Goal: Task Accomplishment & Management: Manage account settings

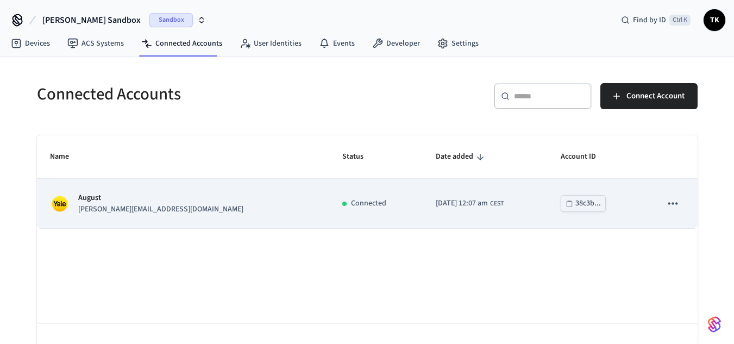
click at [111, 197] on p "August" at bounding box center [160, 197] width 165 height 11
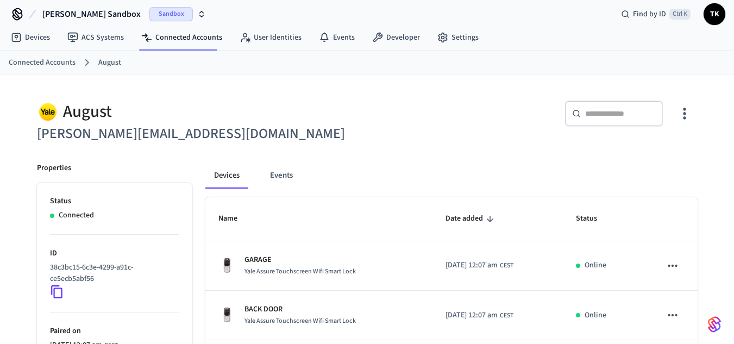
scroll to position [5, 0]
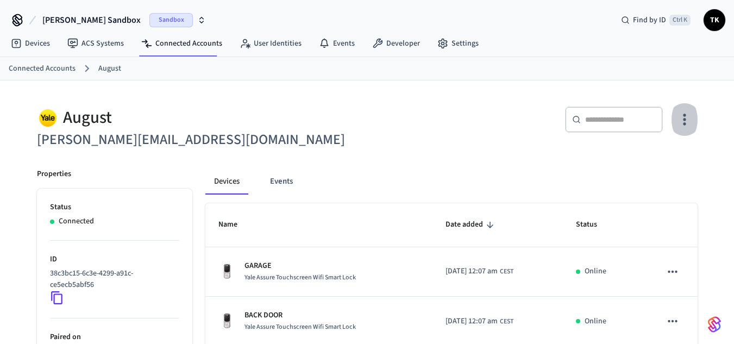
click at [678, 121] on icon "button" at bounding box center [684, 119] width 17 height 17
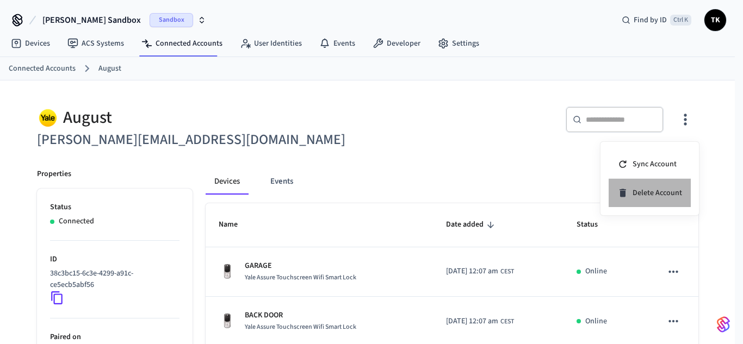
click at [658, 196] on span "Delete Account" at bounding box center [656, 193] width 49 height 11
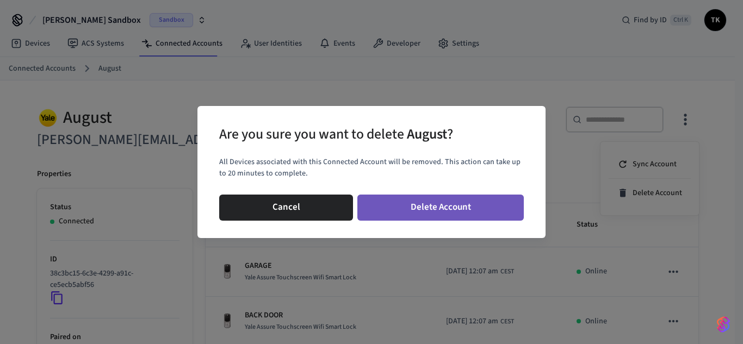
click at [483, 198] on button "Delete Account" at bounding box center [440, 208] width 166 height 26
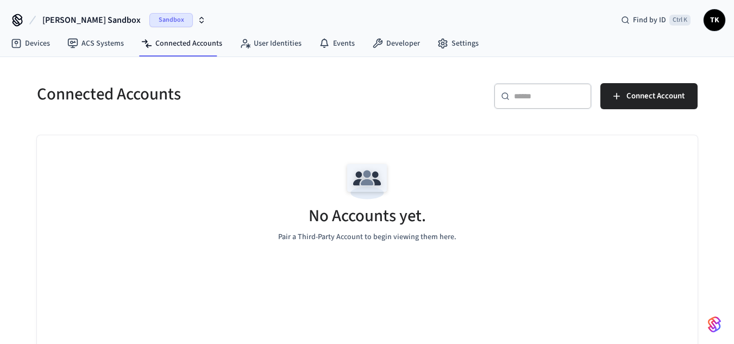
click at [149, 16] on span "Sandbox" at bounding box center [170, 20] width 43 height 14
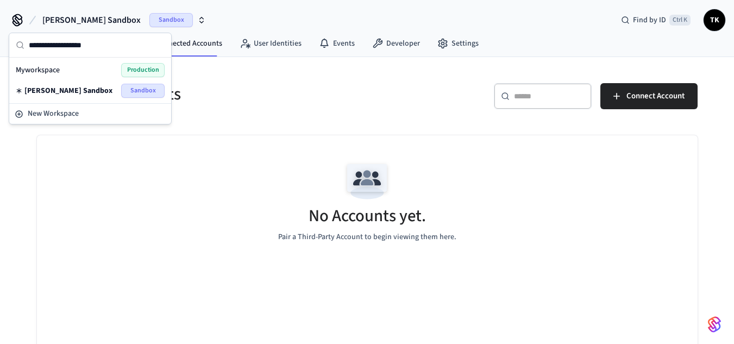
click at [200, 18] on icon "button" at bounding box center [202, 18] width 4 height 2
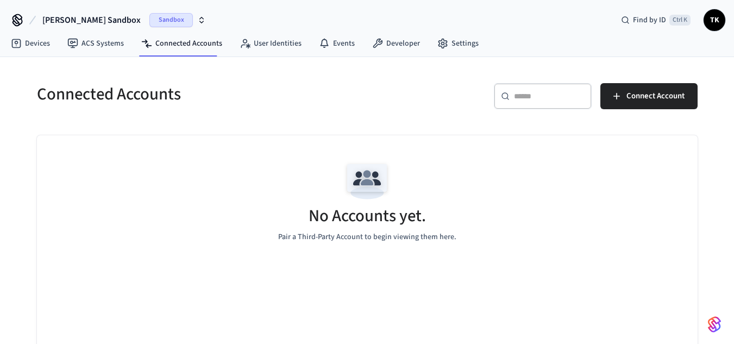
click at [200, 18] on icon "button" at bounding box center [202, 18] width 4 height 2
click at [211, 99] on h5 "Connected Accounts" at bounding box center [199, 94] width 324 height 22
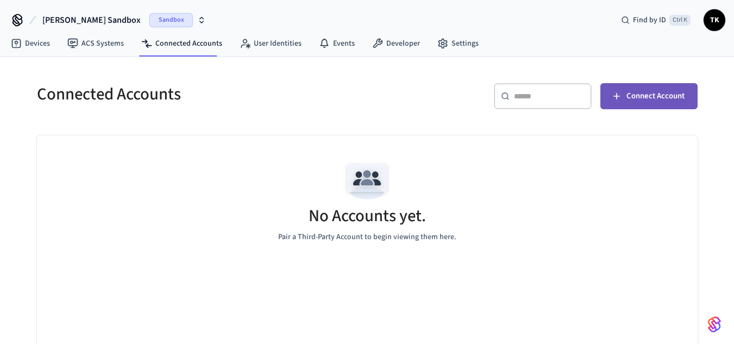
click at [637, 89] on span "Connect Account" at bounding box center [656, 96] width 58 height 14
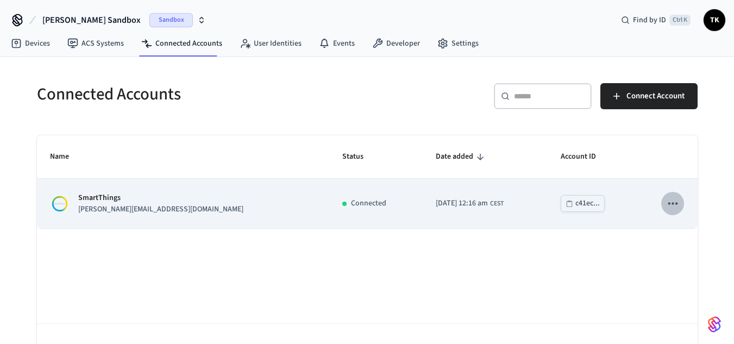
click at [667, 202] on icon "sticky table" at bounding box center [673, 203] width 14 height 14
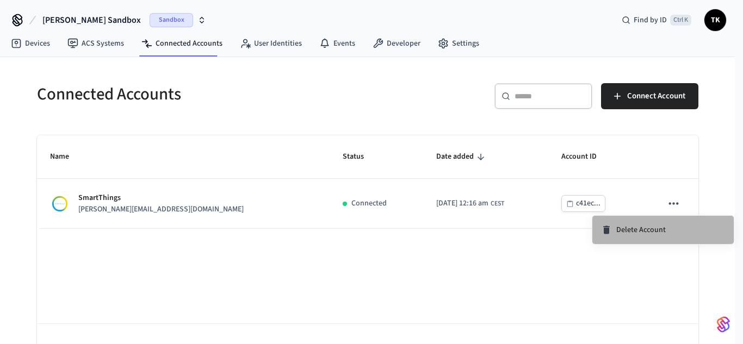
click at [649, 232] on span "Delete Account" at bounding box center [640, 230] width 49 height 11
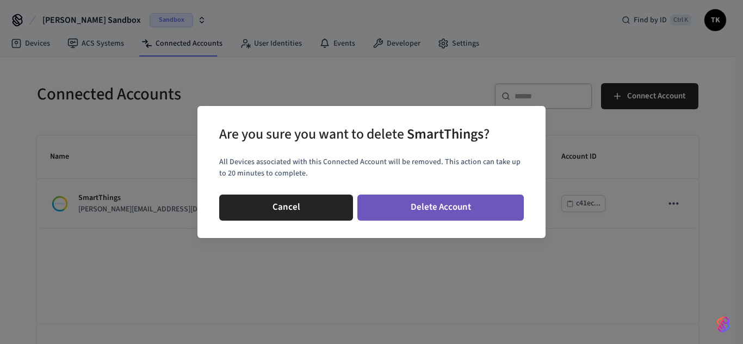
click at [472, 214] on button "Delete Account" at bounding box center [440, 208] width 166 height 26
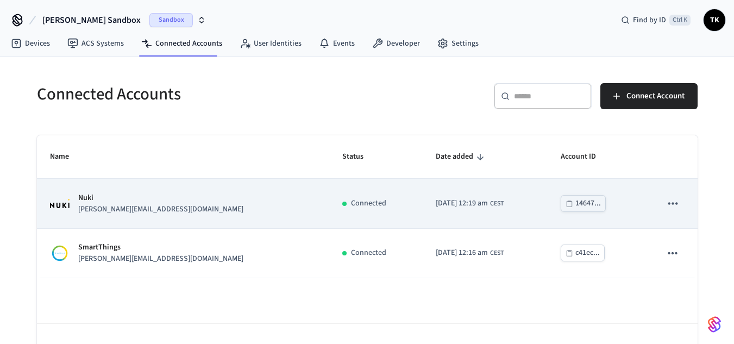
click at [473, 204] on td "2025/10/13 at 12:19 am CEST" at bounding box center [486, 203] width 126 height 49
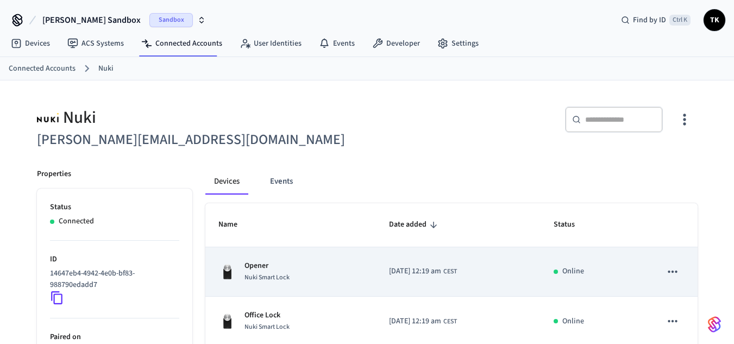
click at [252, 272] on div "Nuki Smart Lock" at bounding box center [267, 277] width 45 height 11
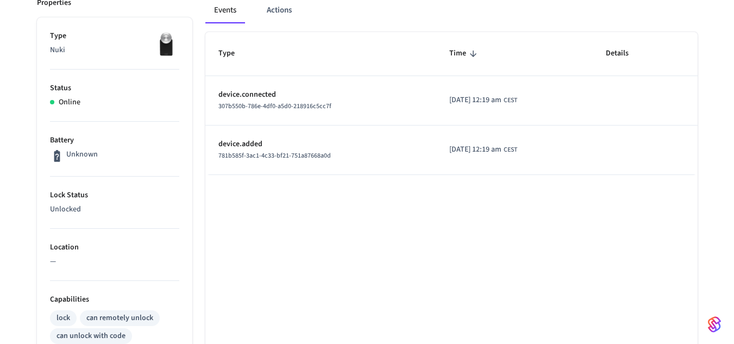
scroll to position [139, 0]
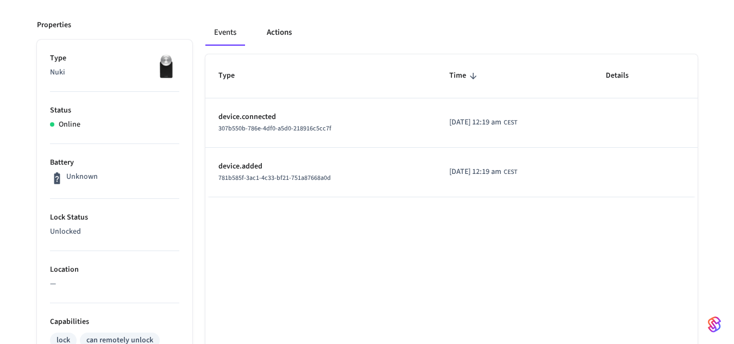
click at [285, 30] on button "Actions" at bounding box center [279, 33] width 42 height 26
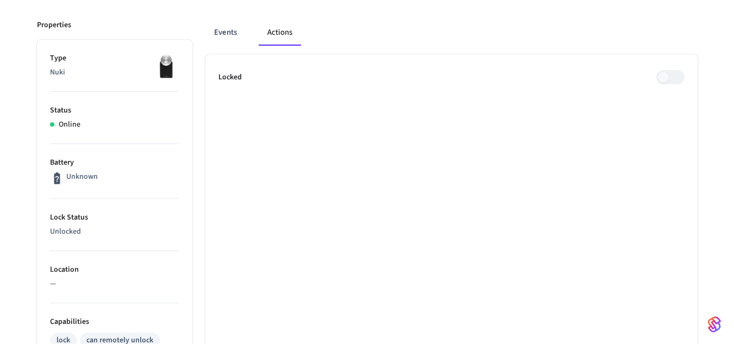
click at [681, 73] on span at bounding box center [671, 77] width 28 height 14
click at [668, 78] on span at bounding box center [671, 77] width 28 height 14
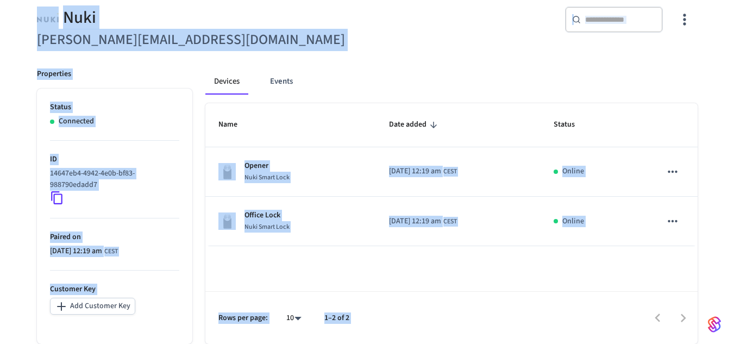
scroll to position [5, 0]
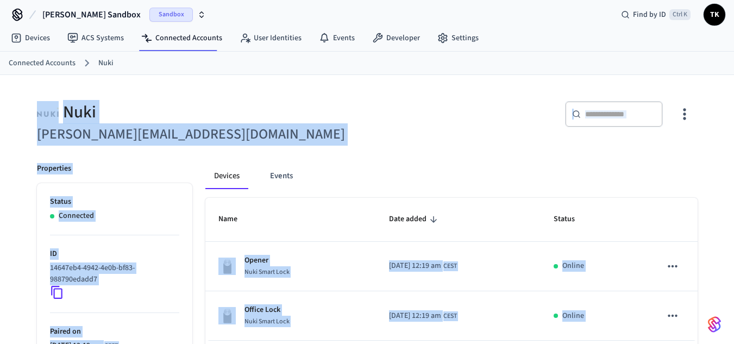
click at [194, 111] on div "Nuki" at bounding box center [199, 112] width 324 height 22
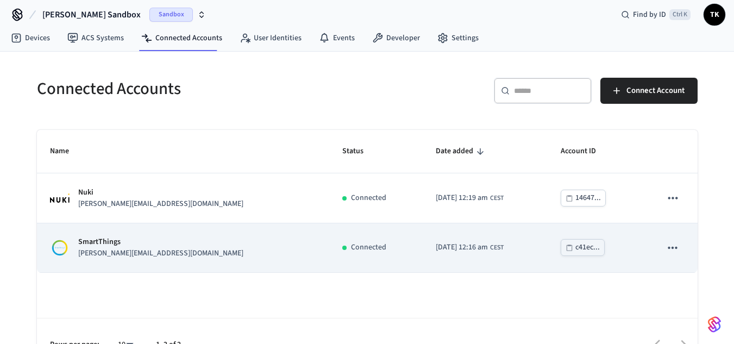
click at [113, 261] on td "SmartThings jane@example.com" at bounding box center [183, 247] width 292 height 49
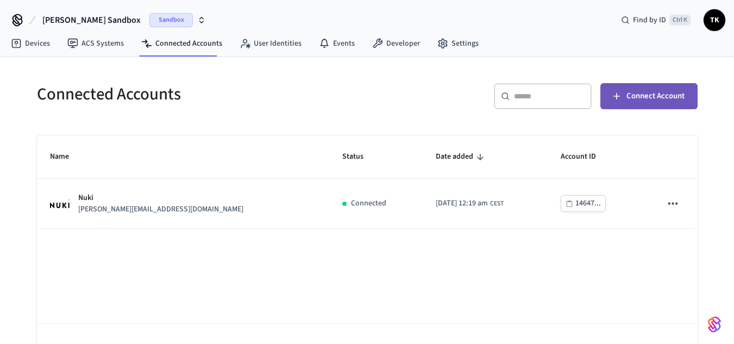
click at [627, 97] on span "Connect Account" at bounding box center [656, 96] width 58 height 14
click at [631, 92] on span "Connect Account" at bounding box center [656, 96] width 58 height 14
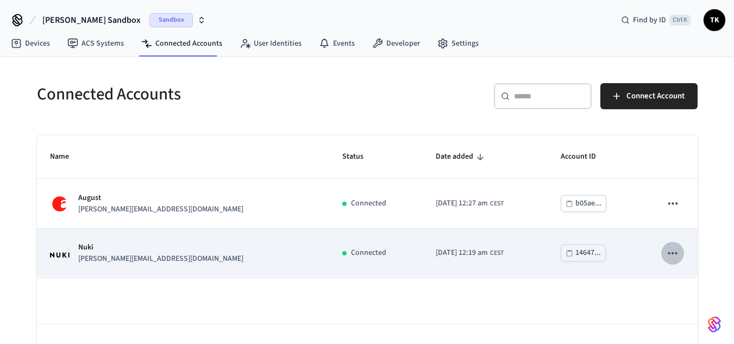
click at [668, 251] on icon "sticky table" at bounding box center [673, 253] width 14 height 14
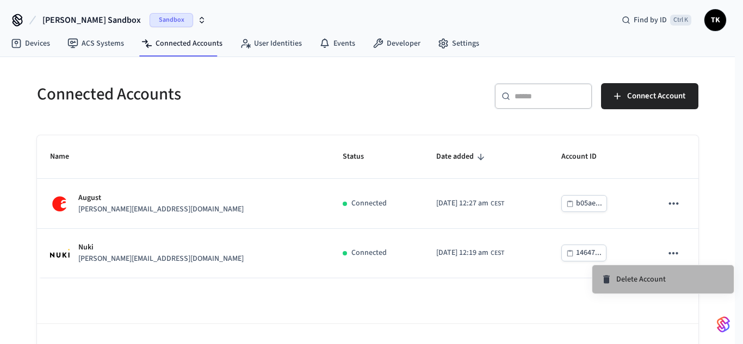
click at [658, 291] on li "Delete Account" at bounding box center [662, 279] width 141 height 28
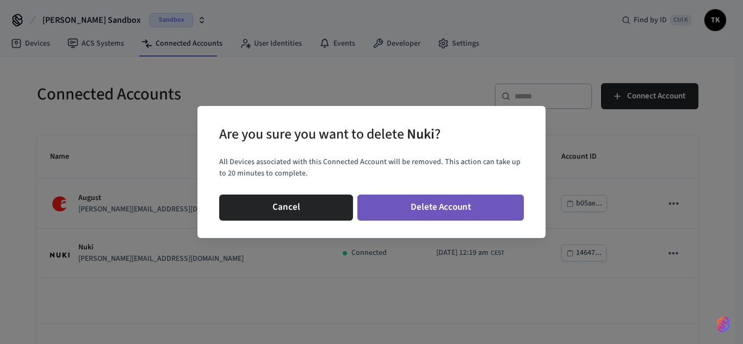
click at [492, 211] on button "Delete Account" at bounding box center [440, 208] width 166 height 26
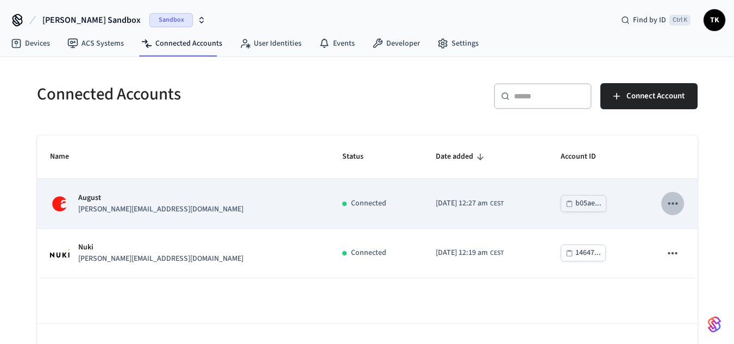
click at [683, 203] on button "sticky table" at bounding box center [673, 203] width 23 height 23
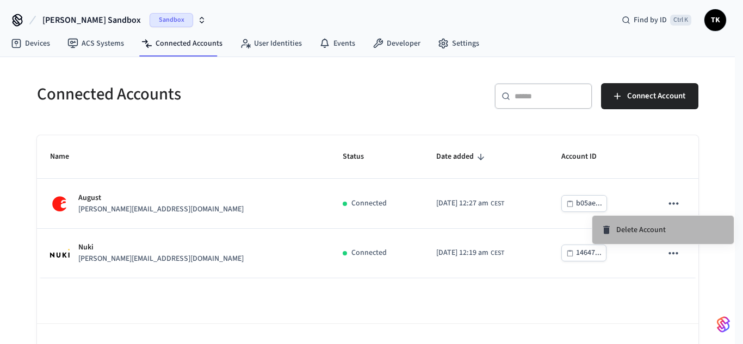
click at [629, 229] on span "Delete Account" at bounding box center [640, 230] width 49 height 11
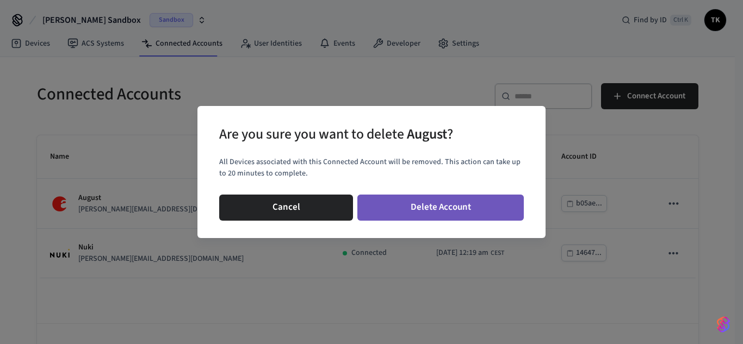
click at [445, 201] on button "Delete Account" at bounding box center [440, 208] width 166 height 26
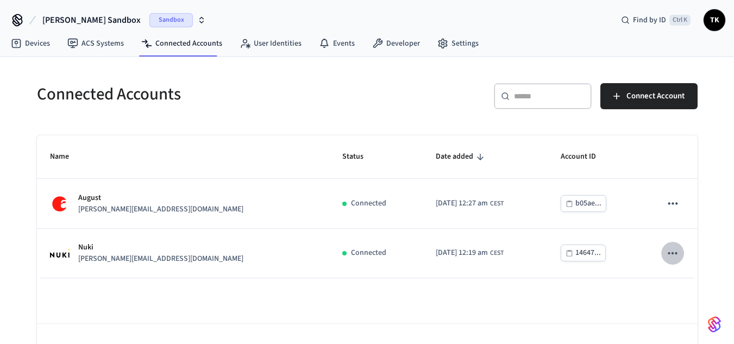
click at [670, 252] on icon "sticky table" at bounding box center [673, 253] width 14 height 14
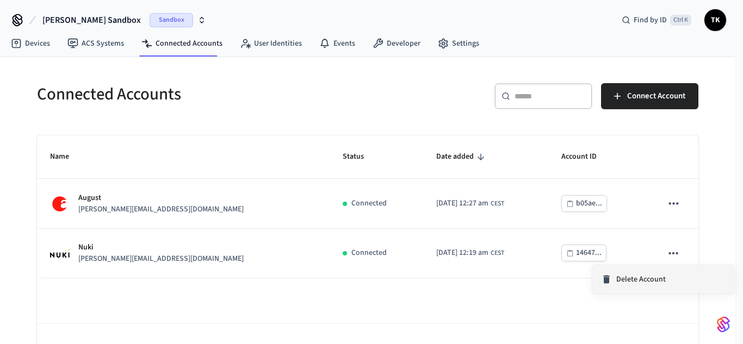
click at [651, 271] on li "Delete Account" at bounding box center [662, 279] width 141 height 28
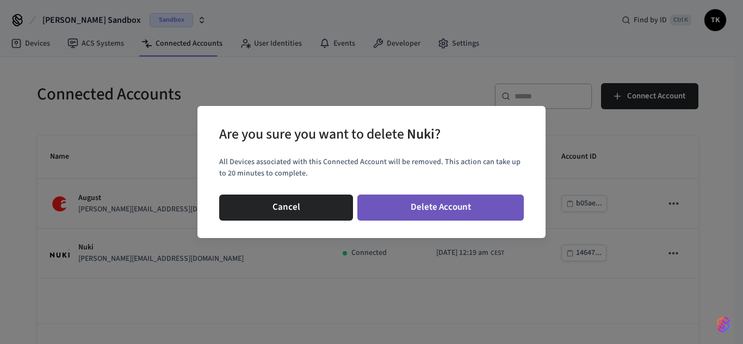
click at [454, 207] on button "Delete Account" at bounding box center [440, 208] width 166 height 26
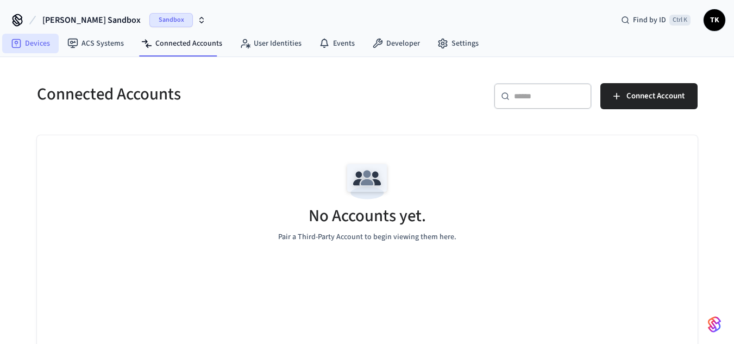
click at [40, 41] on link "Devices" at bounding box center [30, 44] width 57 height 20
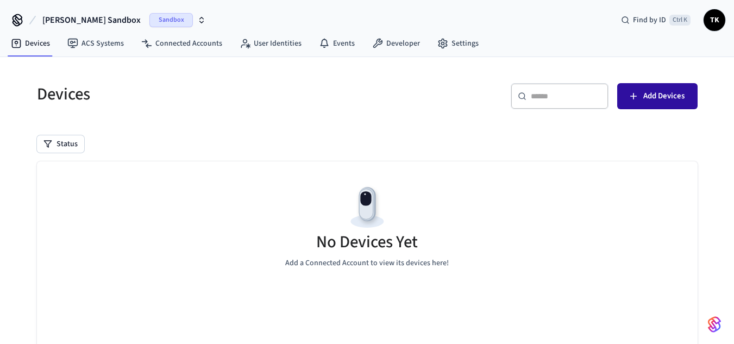
click at [662, 96] on span "Add Devices" at bounding box center [664, 96] width 41 height 14
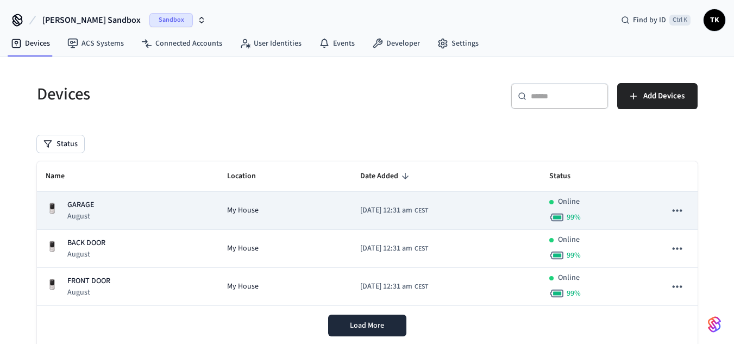
click at [115, 226] on td "GARAGE August" at bounding box center [128, 211] width 182 height 38
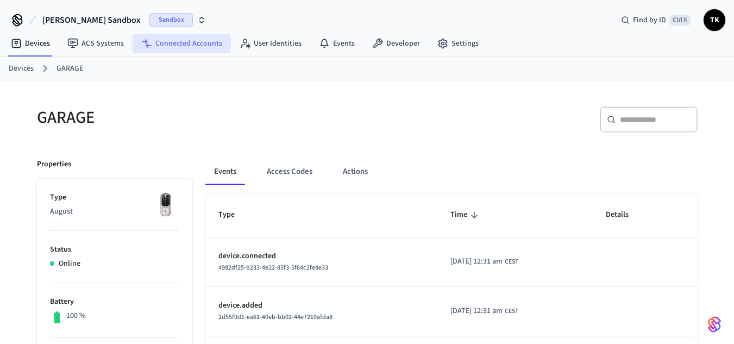
click at [191, 44] on link "Connected Accounts" at bounding box center [182, 44] width 98 height 20
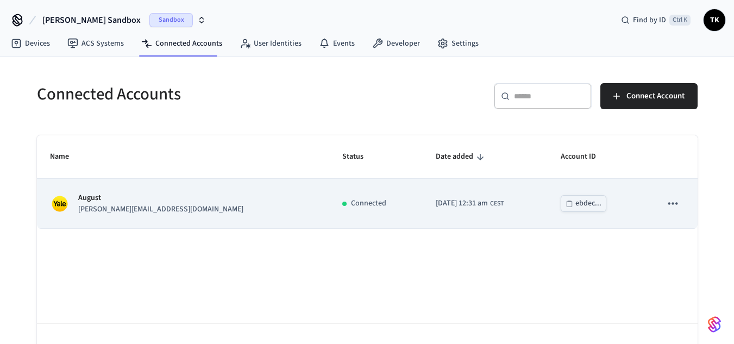
click at [657, 209] on td "sticky table" at bounding box center [673, 203] width 49 height 49
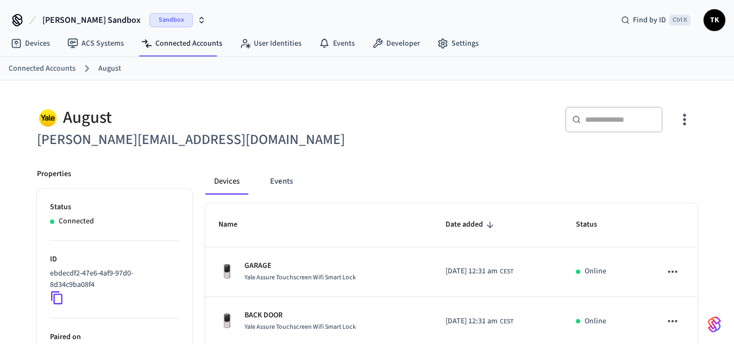
scroll to position [65, 0]
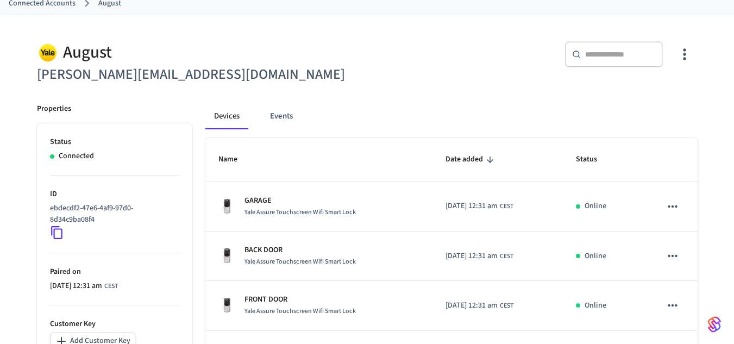
click at [60, 227] on icon at bounding box center [57, 233] width 14 height 14
